Goal: Task Accomplishment & Management: Manage account settings

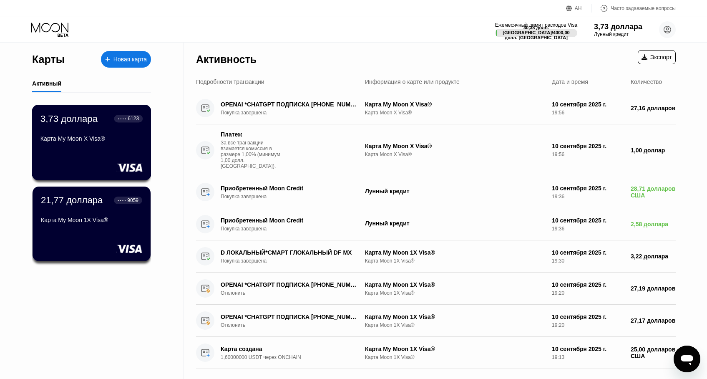
click at [94, 138] on font "Карта My Moon X Visa®" at bounding box center [72, 138] width 65 height 7
click at [95, 203] on font "21,77 доллара" at bounding box center [71, 199] width 63 height 10
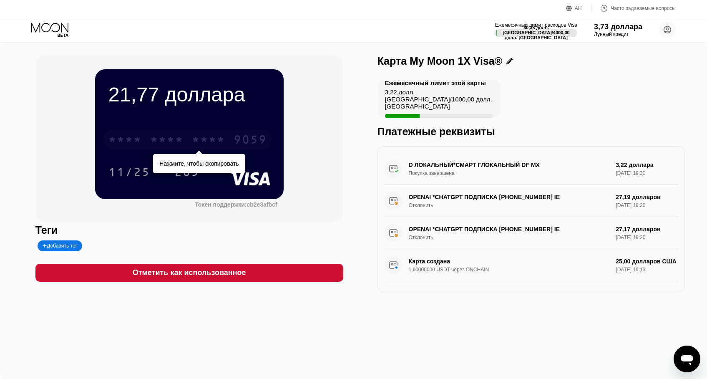
click at [209, 142] on font "*" at bounding box center [213, 140] width 8 height 13
